Goal: Task Accomplishment & Management: Complete application form

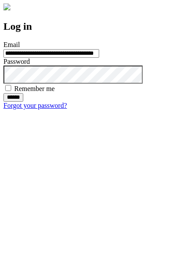
type input "**********"
click at [23, 102] on input "******" at bounding box center [13, 97] width 20 height 9
